Goal: Information Seeking & Learning: Compare options

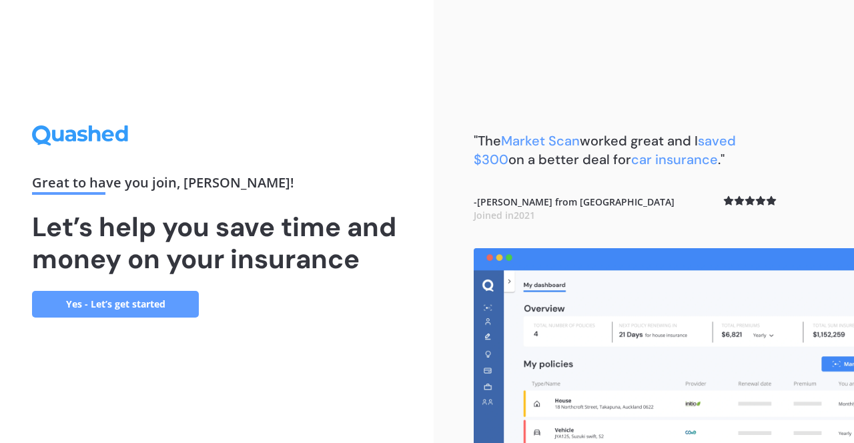
click at [132, 300] on link "Yes - Let’s get started" at bounding box center [115, 304] width 167 height 27
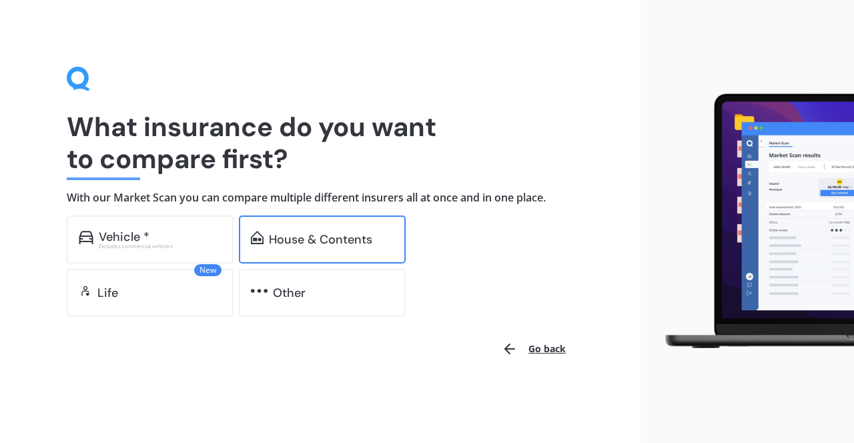
click at [296, 257] on div "House & Contents" at bounding box center [322, 240] width 167 height 48
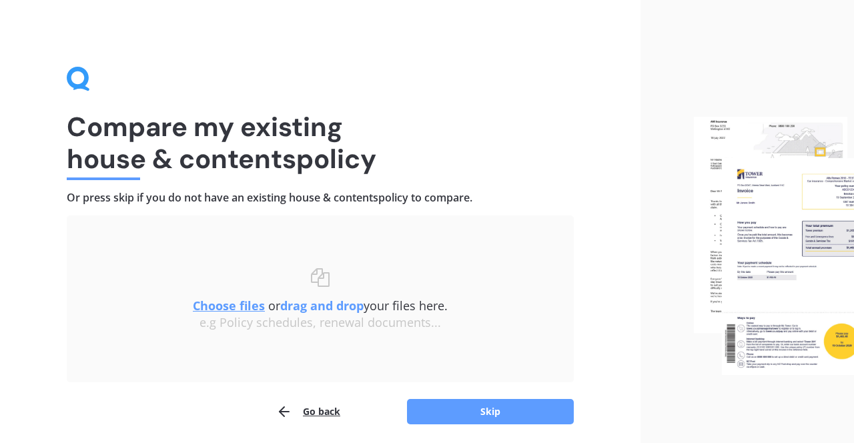
click at [234, 302] on u "Choose files" at bounding box center [229, 306] width 72 height 16
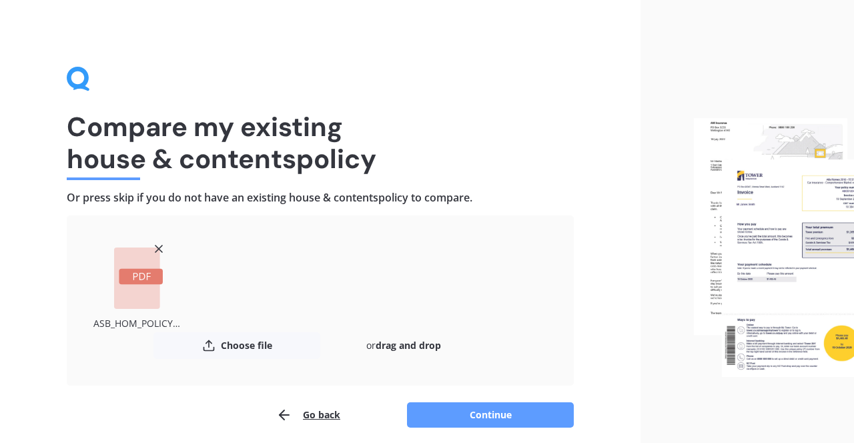
click at [144, 275] on icon at bounding box center [141, 276] width 17 height 7
click at [481, 414] on button "Continue" at bounding box center [490, 414] width 167 height 25
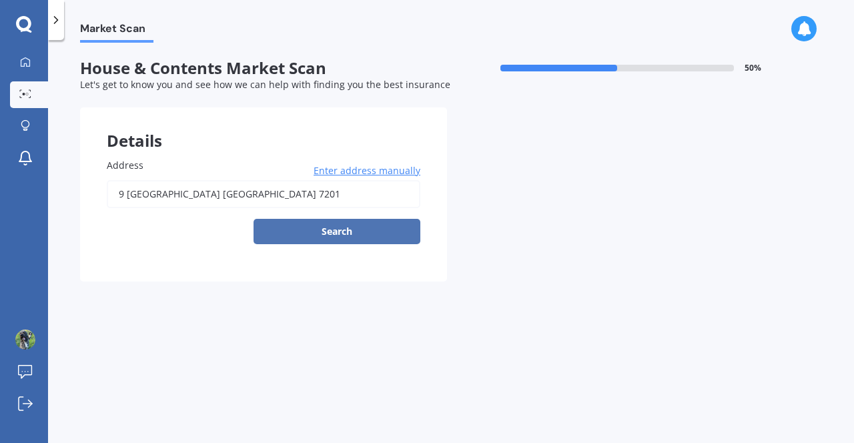
click at [343, 230] on button "Search" at bounding box center [337, 231] width 167 height 25
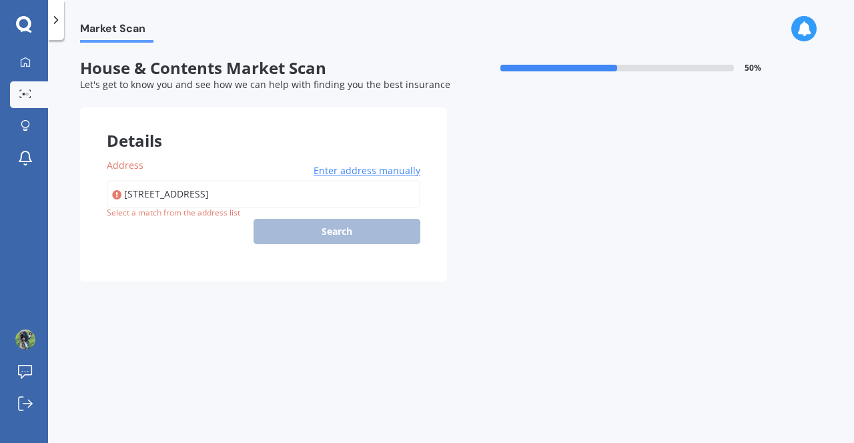
type input "9 Sherwood Place, Springlands, Blenheim 7201"
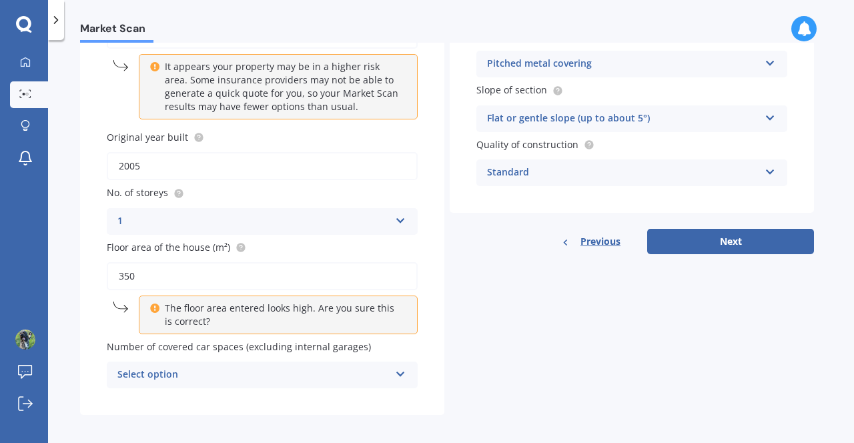
scroll to position [159, 0]
click at [404, 369] on icon at bounding box center [400, 372] width 11 height 9
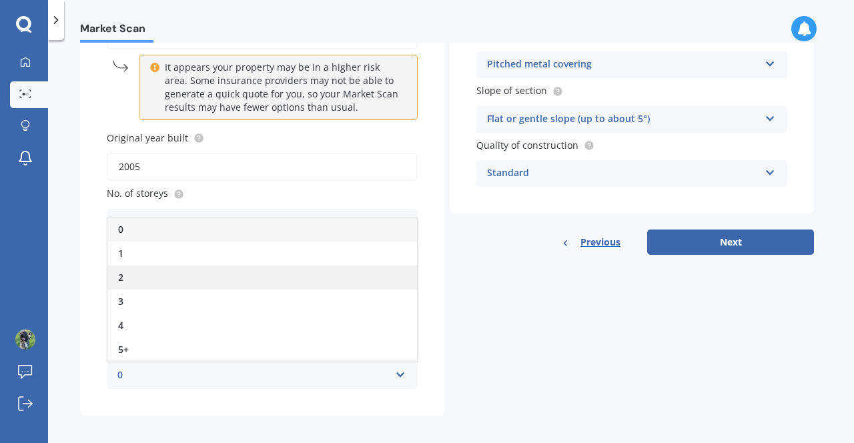
click at [168, 276] on div "2" at bounding box center [262, 278] width 310 height 24
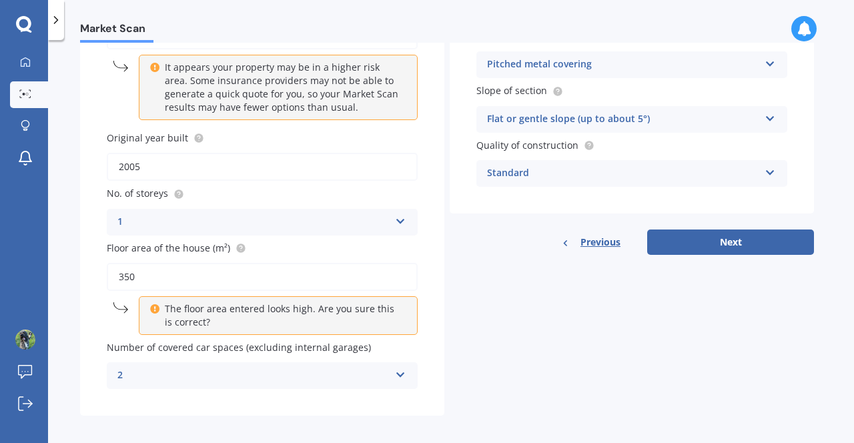
click at [405, 368] on icon at bounding box center [400, 372] width 11 height 9
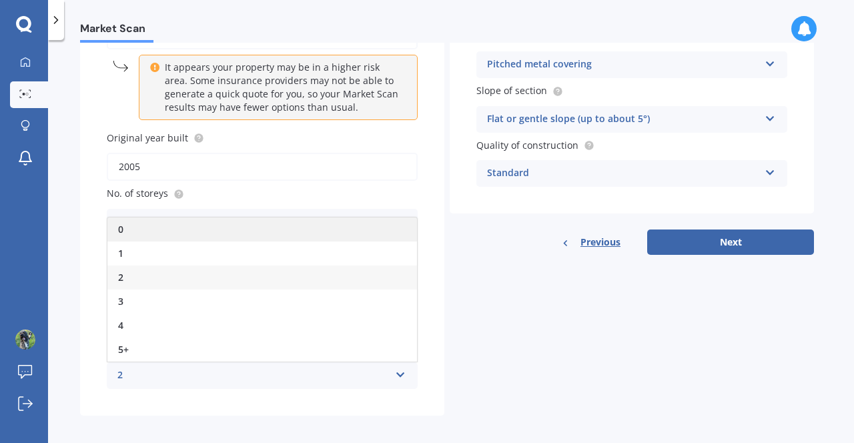
click at [293, 224] on div "0" at bounding box center [262, 230] width 310 height 24
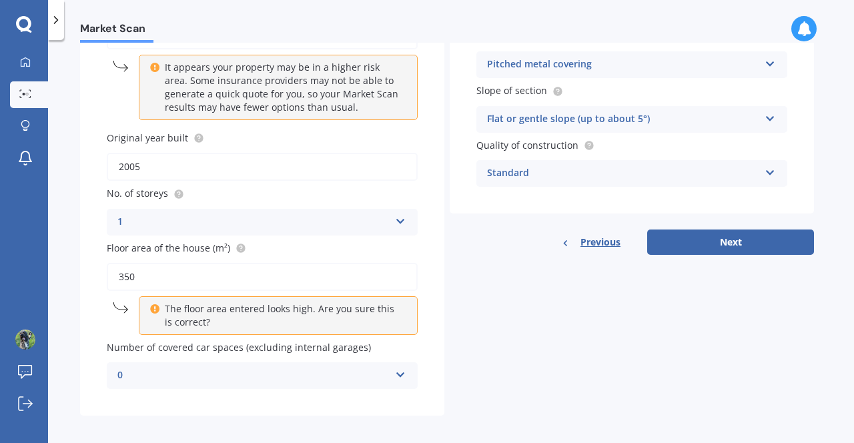
scroll to position [0, 0]
click at [252, 272] on input "350" at bounding box center [262, 277] width 311 height 28
click at [497, 260] on div "Details Address 9 Sherwood Place, Springlands, Blenheim 7201 Enter address manu…" at bounding box center [447, 182] width 734 height 467
click at [729, 242] on button "Next" at bounding box center [730, 242] width 167 height 25
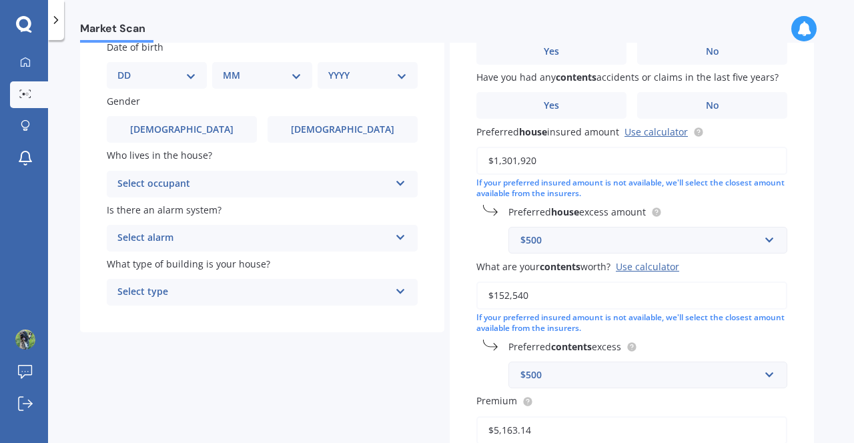
scroll to position [117, 0]
click at [406, 178] on icon at bounding box center [400, 181] width 11 height 9
click at [367, 204] on div "Owner" at bounding box center [262, 211] width 310 height 24
click at [376, 232] on div "Select alarm" at bounding box center [253, 239] width 272 height 16
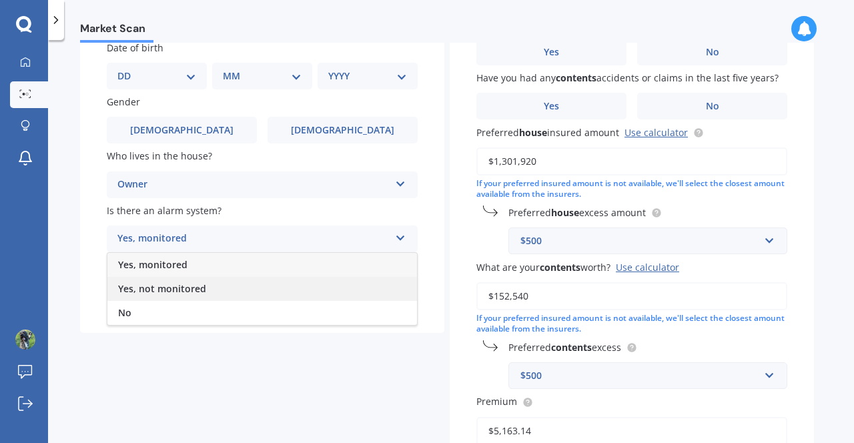
click at [337, 291] on div "Yes, not monitored" at bounding box center [262, 289] width 310 height 24
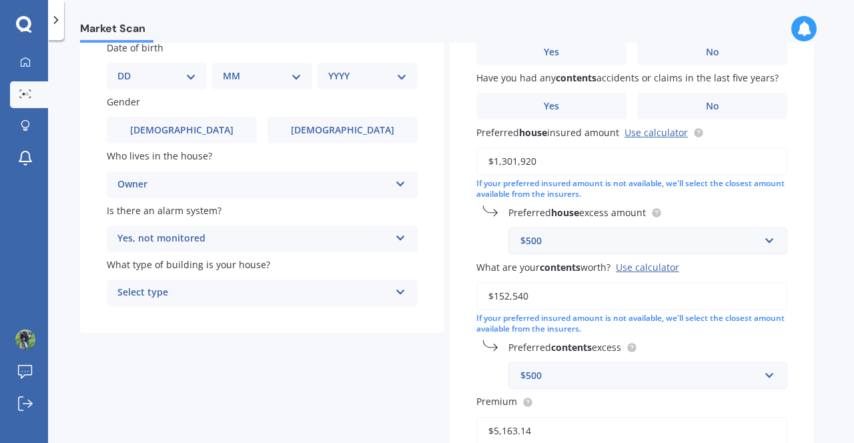
click at [406, 285] on icon at bounding box center [400, 289] width 11 height 9
click at [376, 309] on div "Freestanding" at bounding box center [262, 319] width 310 height 24
click at [194, 125] on label "Male" at bounding box center [182, 130] width 150 height 27
click at [0, 0] on input "Male" at bounding box center [0, 0] width 0 height 0
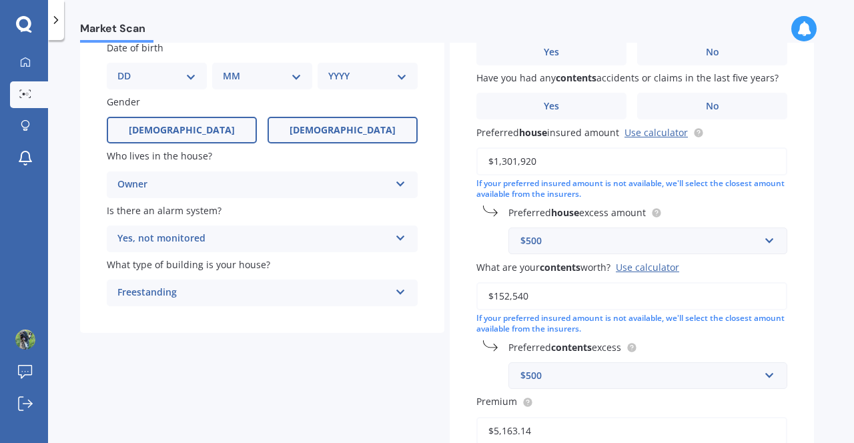
click at [348, 133] on span "Female" at bounding box center [343, 130] width 106 height 11
click at [0, 0] on input "Female" at bounding box center [0, 0] width 0 height 0
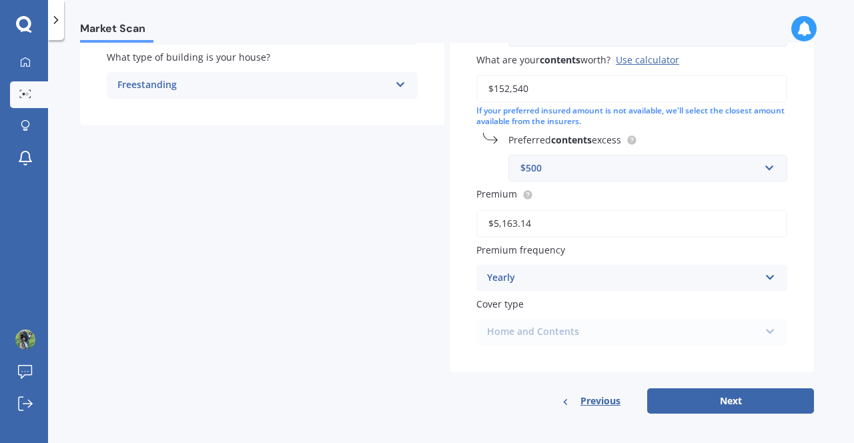
scroll to position [324, 0]
click at [769, 320] on div "Home and Contents Home and Contents" at bounding box center [632, 333] width 311 height 27
click at [725, 394] on button "Next" at bounding box center [730, 401] width 167 height 25
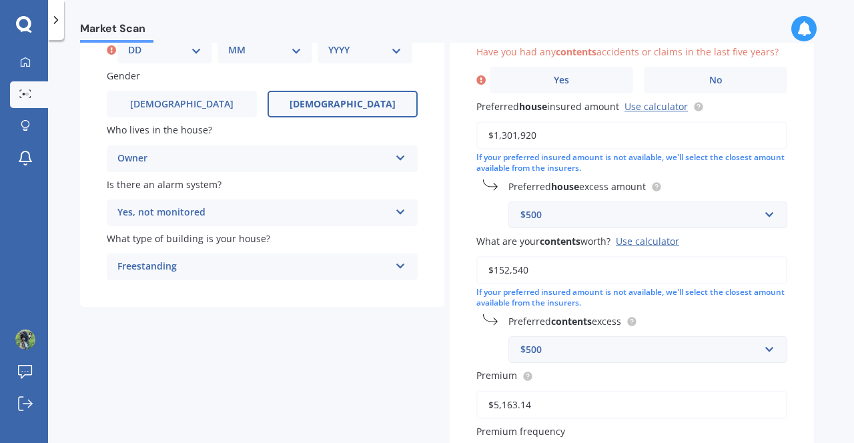
scroll to position [113, 0]
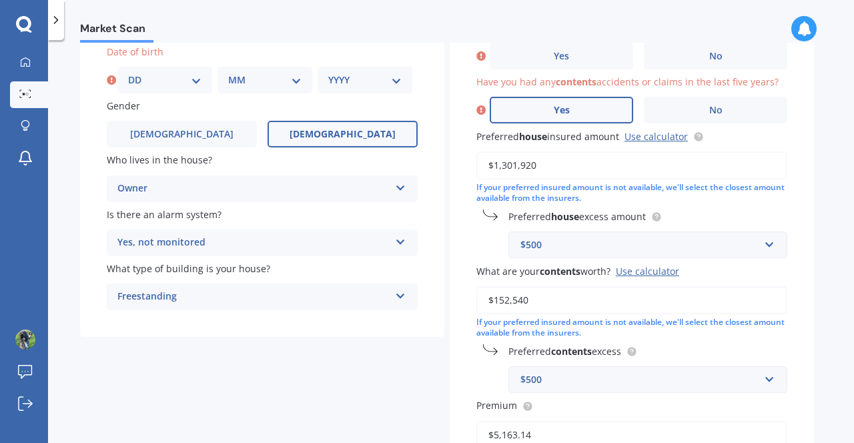
click at [567, 107] on span "Yes" at bounding box center [562, 110] width 16 height 11
click at [0, 0] on input "Yes" at bounding box center [0, 0] width 0 height 0
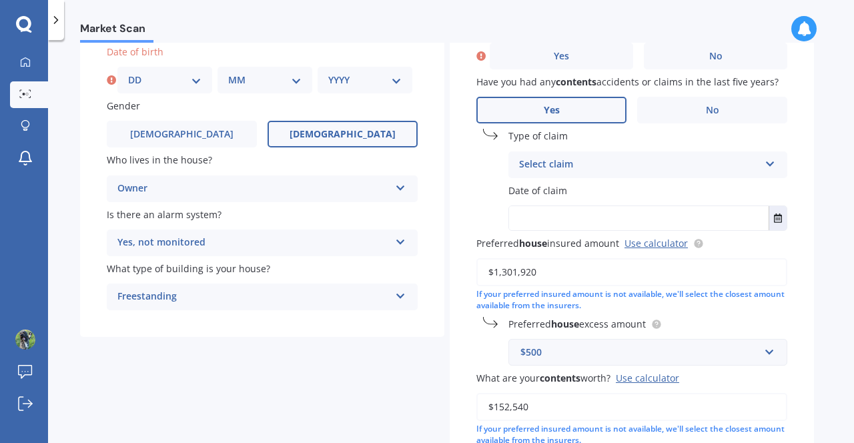
click at [576, 157] on div "Select claim" at bounding box center [639, 165] width 240 height 16
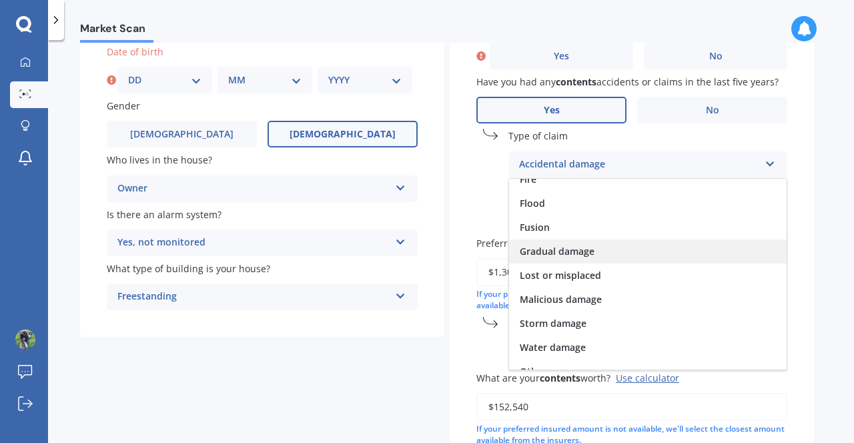
scroll to position [88, 0]
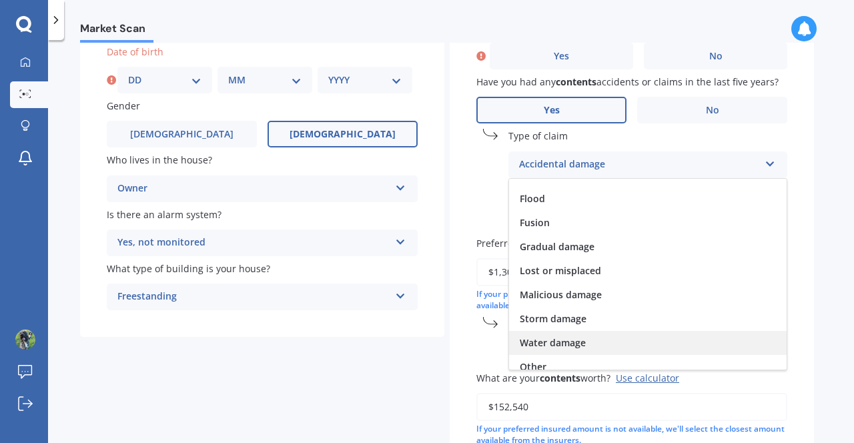
click at [559, 337] on span "Water damage" at bounding box center [553, 342] width 66 height 13
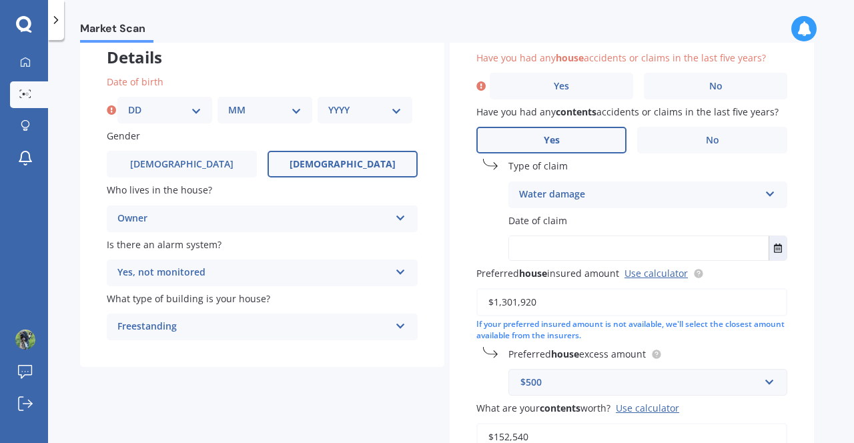
scroll to position [83, 0]
click at [551, 242] on input "text" at bounding box center [639, 249] width 260 height 24
